Goal: Task Accomplishment & Management: Use online tool/utility

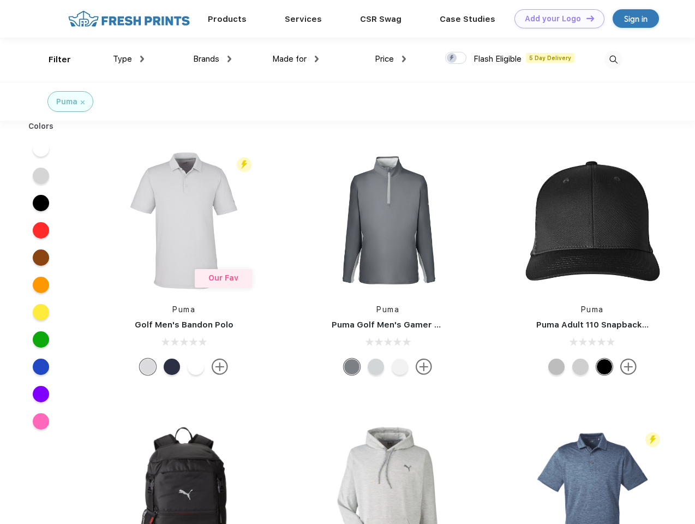
scroll to position [1, 0]
click at [556, 19] on link "Add your Logo Design Tool" at bounding box center [560, 18] width 90 height 19
click at [0, 0] on div "Design Tool" at bounding box center [0, 0] width 0 height 0
click at [586, 18] on link "Add your Logo Design Tool" at bounding box center [560, 18] width 90 height 19
click at [52, 59] on div "Filter" at bounding box center [60, 59] width 22 height 13
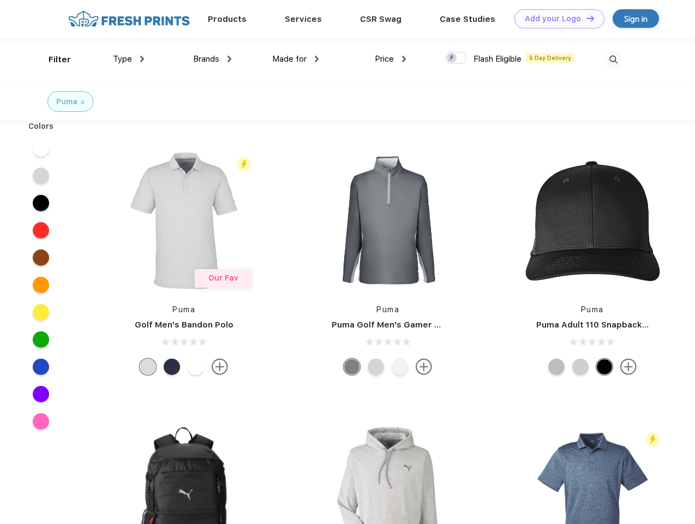
click at [129, 59] on span "Type" at bounding box center [122, 59] width 19 height 10
click at [212, 59] on span "Brands" at bounding box center [206, 59] width 26 height 10
click at [296, 59] on span "Made for" at bounding box center [289, 59] width 34 height 10
click at [391, 59] on span "Price" at bounding box center [384, 59] width 19 height 10
click at [456, 58] on div at bounding box center [455, 58] width 21 height 12
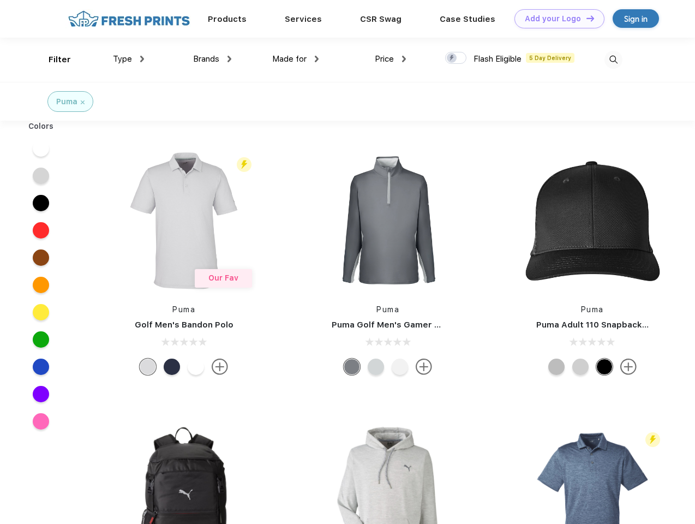
click at [452, 58] on input "checkbox" at bounding box center [448, 54] width 7 height 7
click at [613, 59] on img at bounding box center [614, 60] width 18 height 18
